Goal: Task Accomplishment & Management: Manage account settings

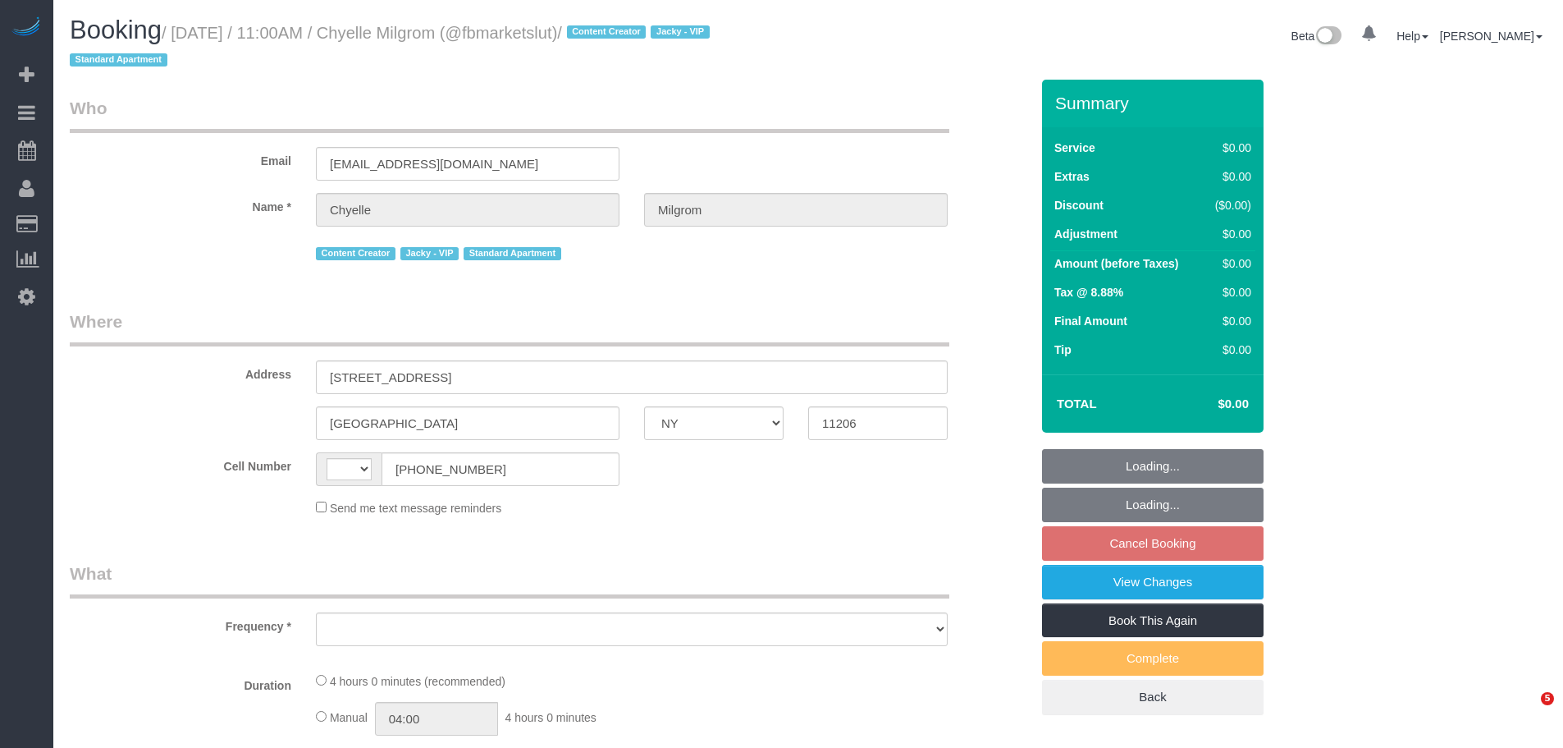
select select "NY"
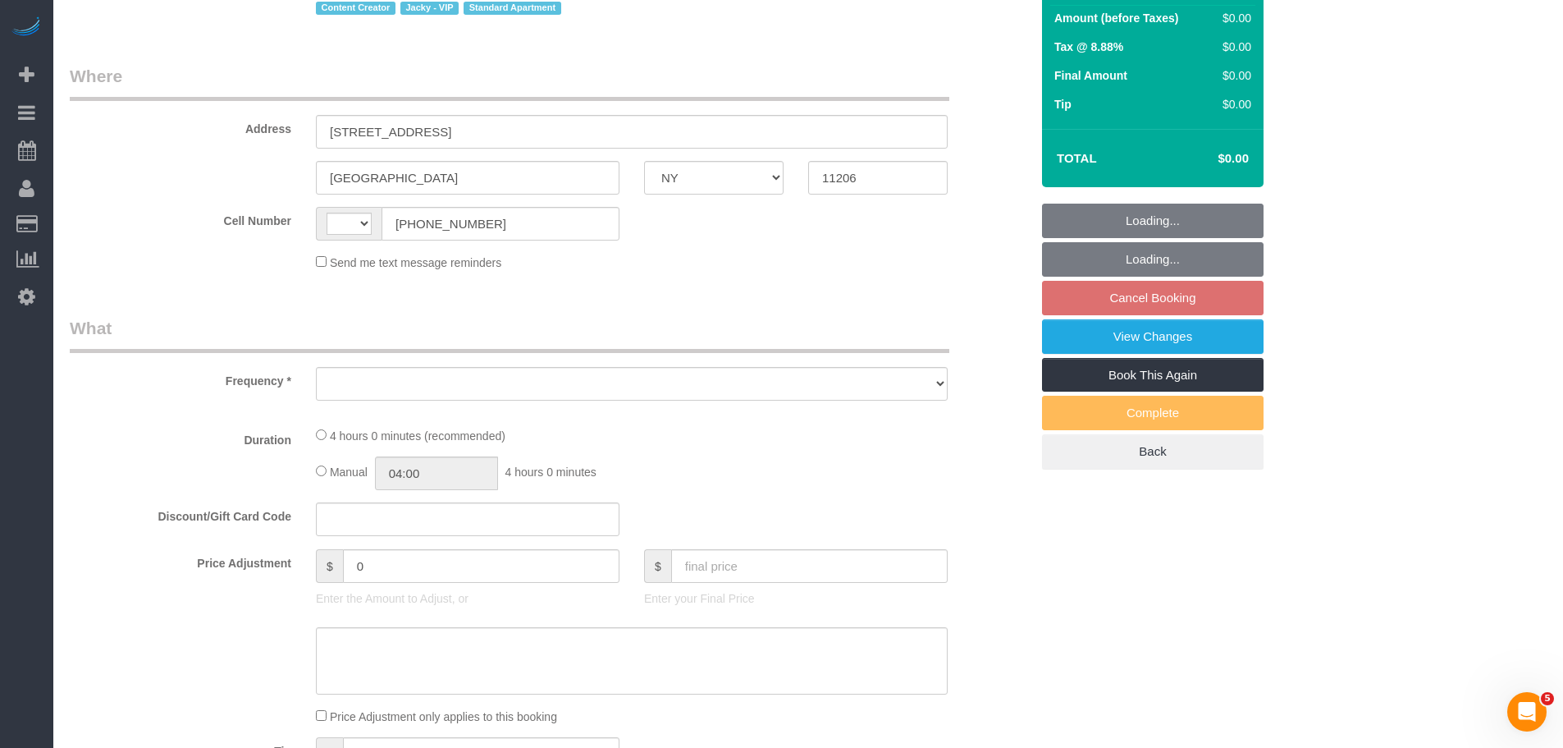
select select "number:89"
select select "number:90"
select select "number:15"
select select "number:7"
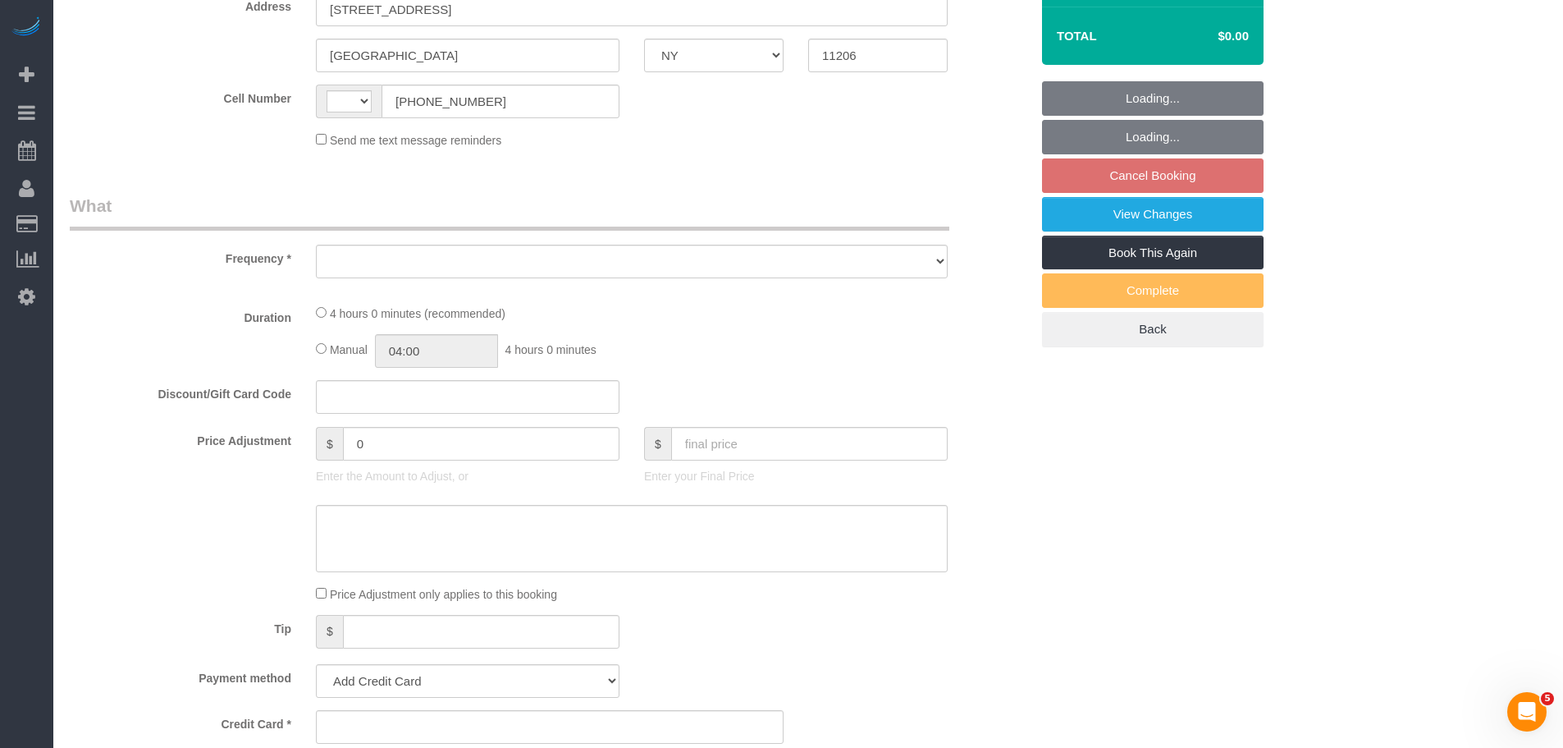
select select "string:[GEOGRAPHIC_DATA]"
select select "object:725"
select select "string:stripe-pm_1RhsUC4VGloSiKo7xKl0ELHr"
select select "spot4"
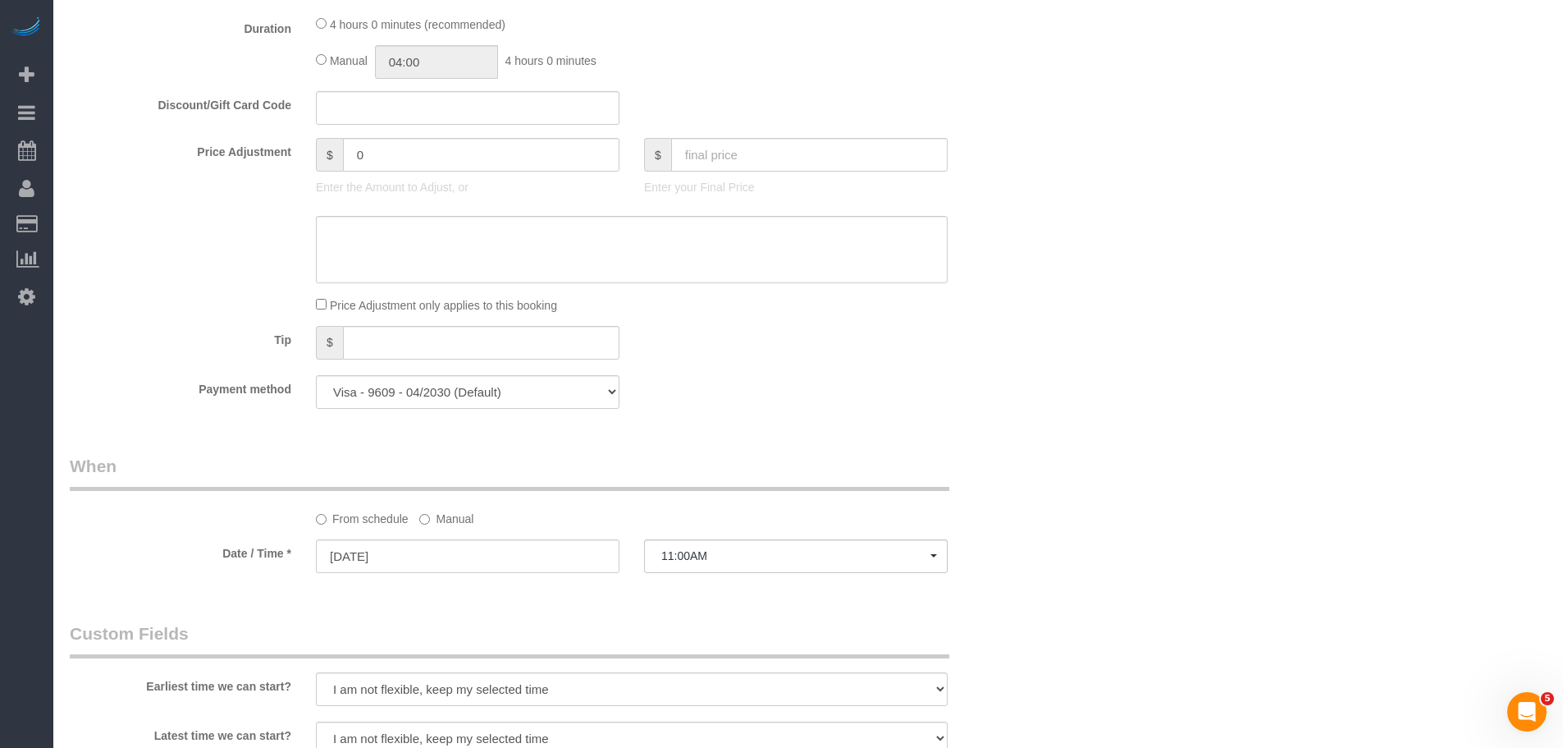
select select "object:1520"
select select "spot64"
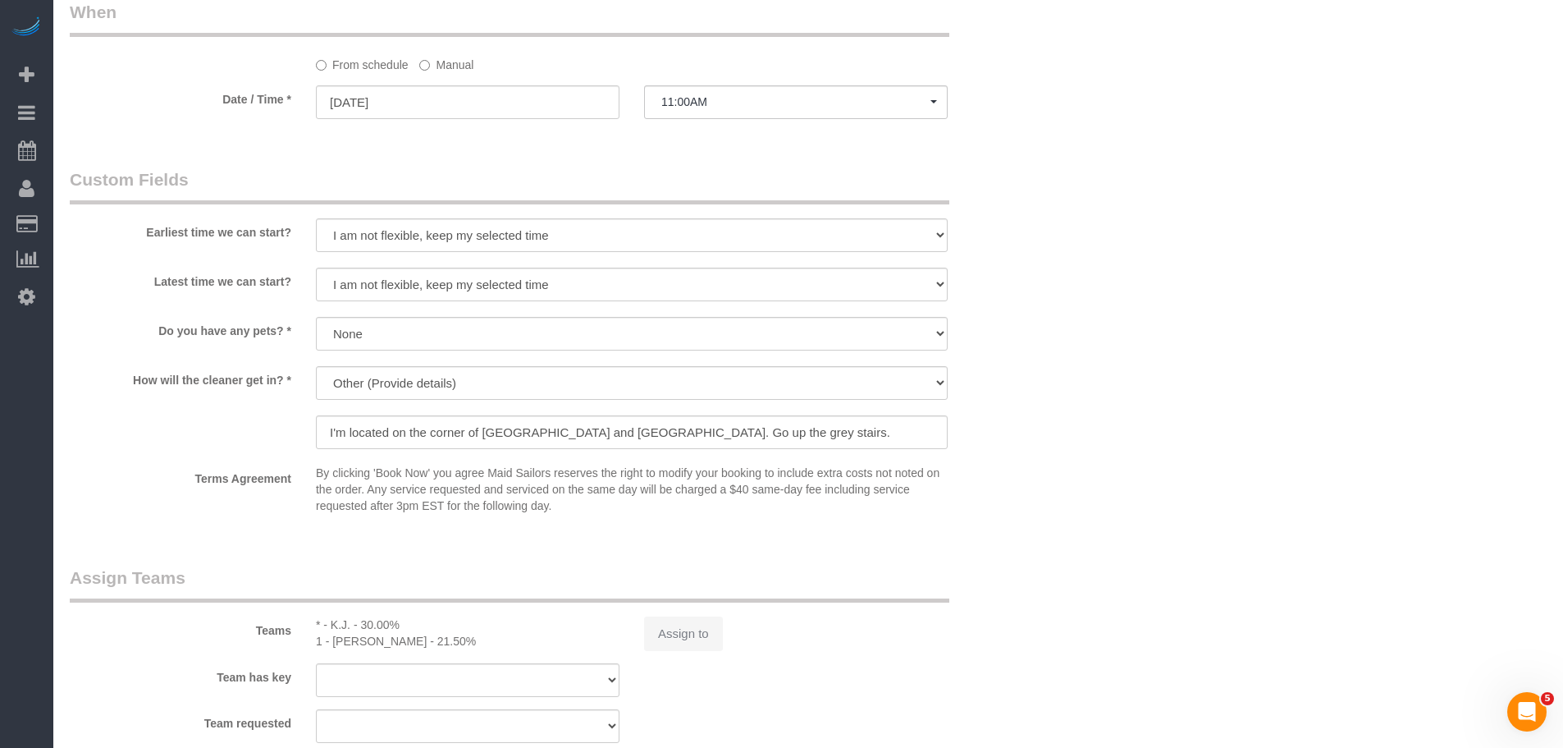
select select "4"
select select "240"
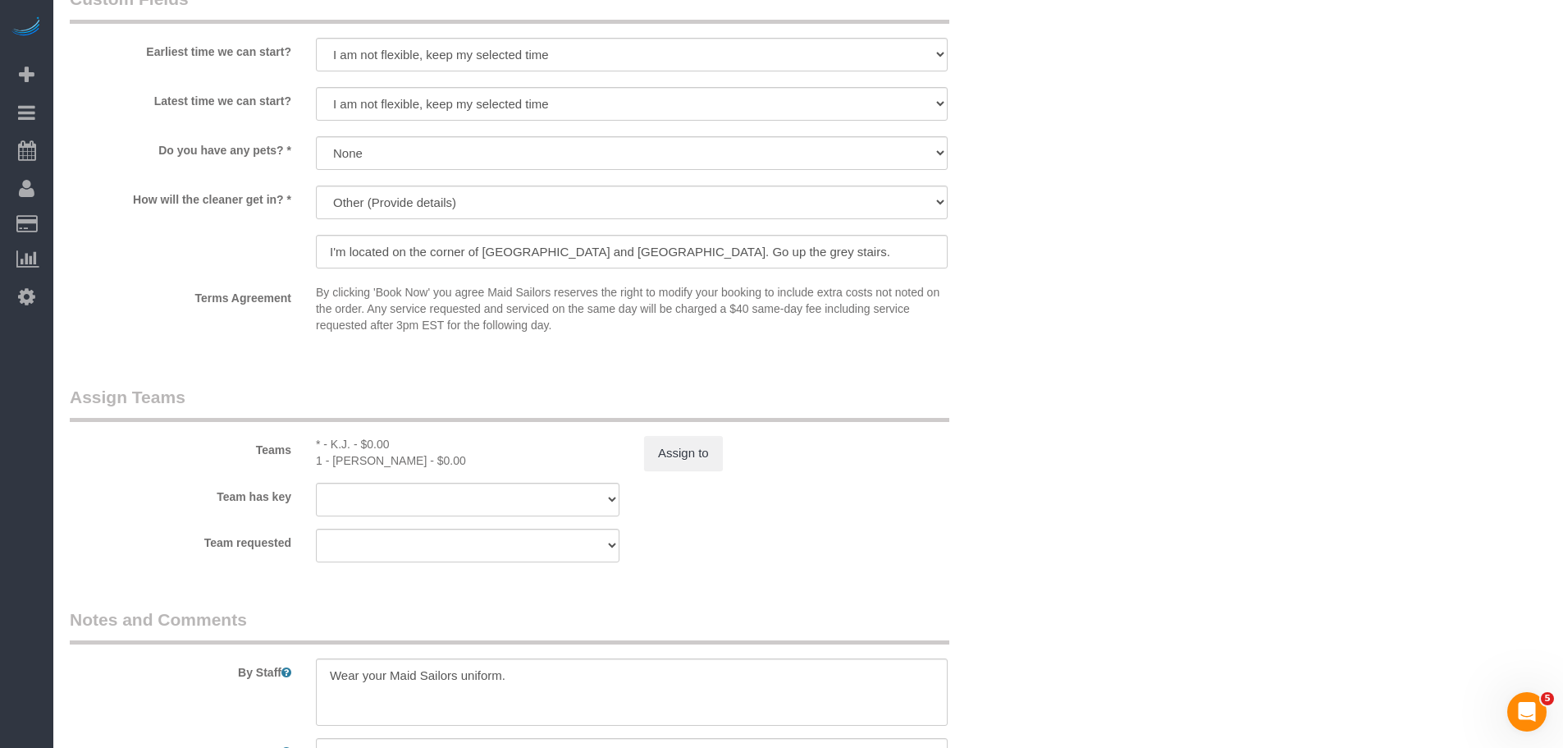
scroll to position [1517, 0]
